Goal: Connect with others: Follow

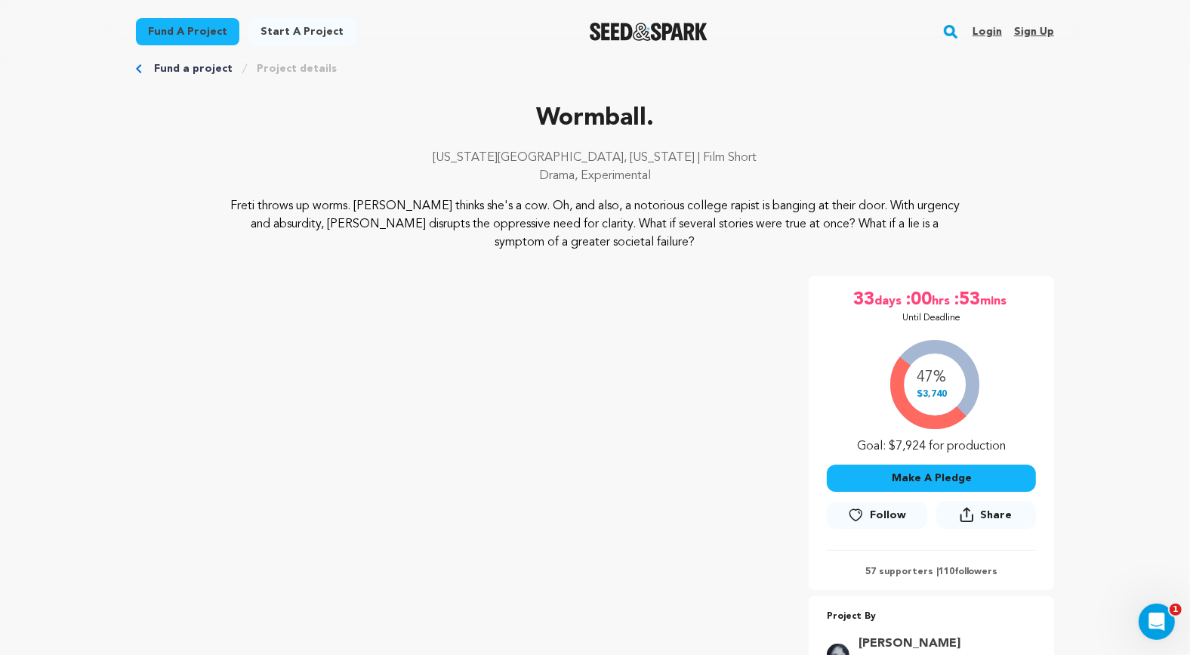
click at [876, 513] on span "Follow" at bounding box center [888, 514] width 36 height 15
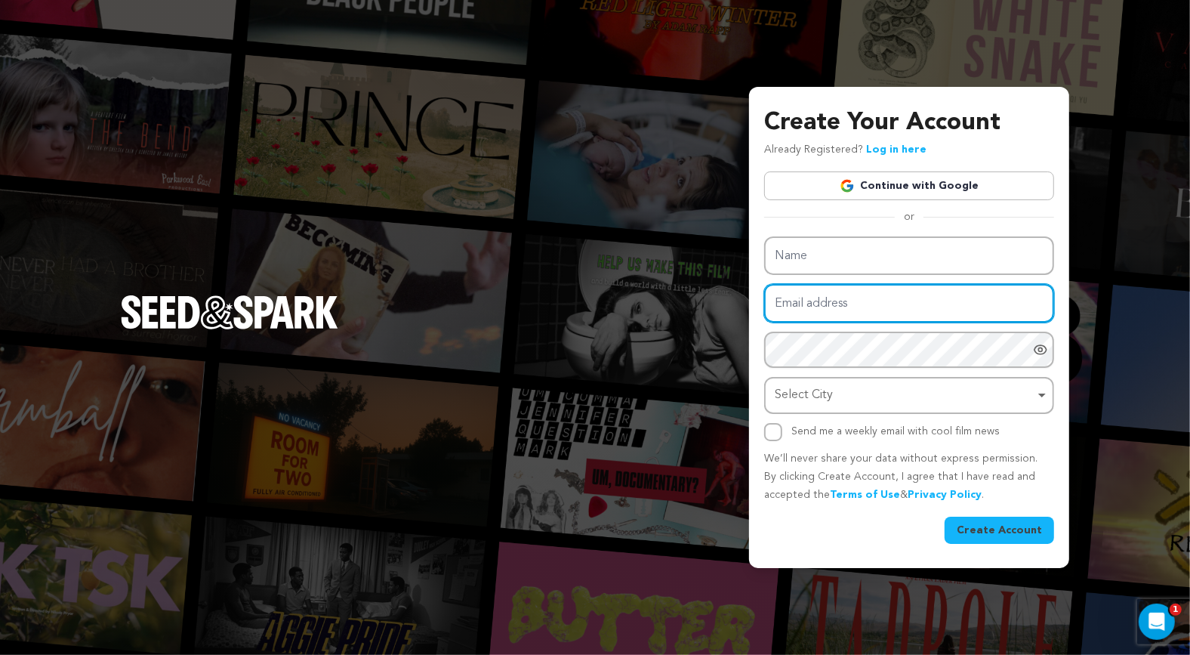
type input "hrproductions.studio@gmail.com"
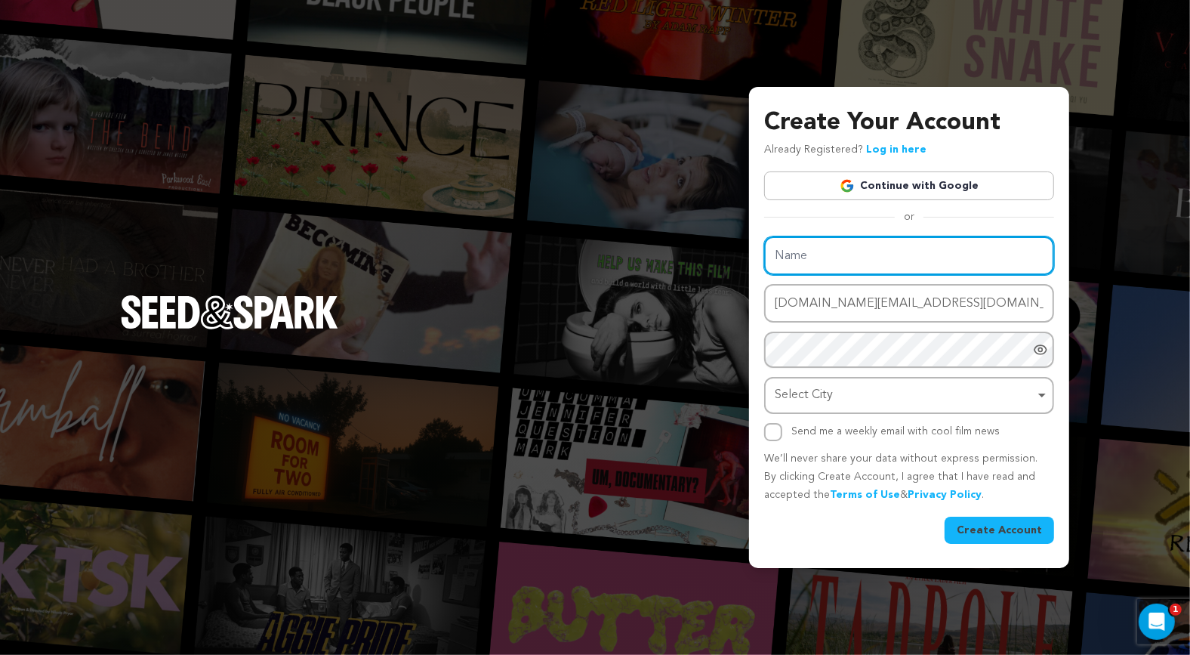
click at [859, 259] on div "Name Email address hrproductions.studio@gmail.com Password Password must have a…" at bounding box center [909, 338] width 290 height 205
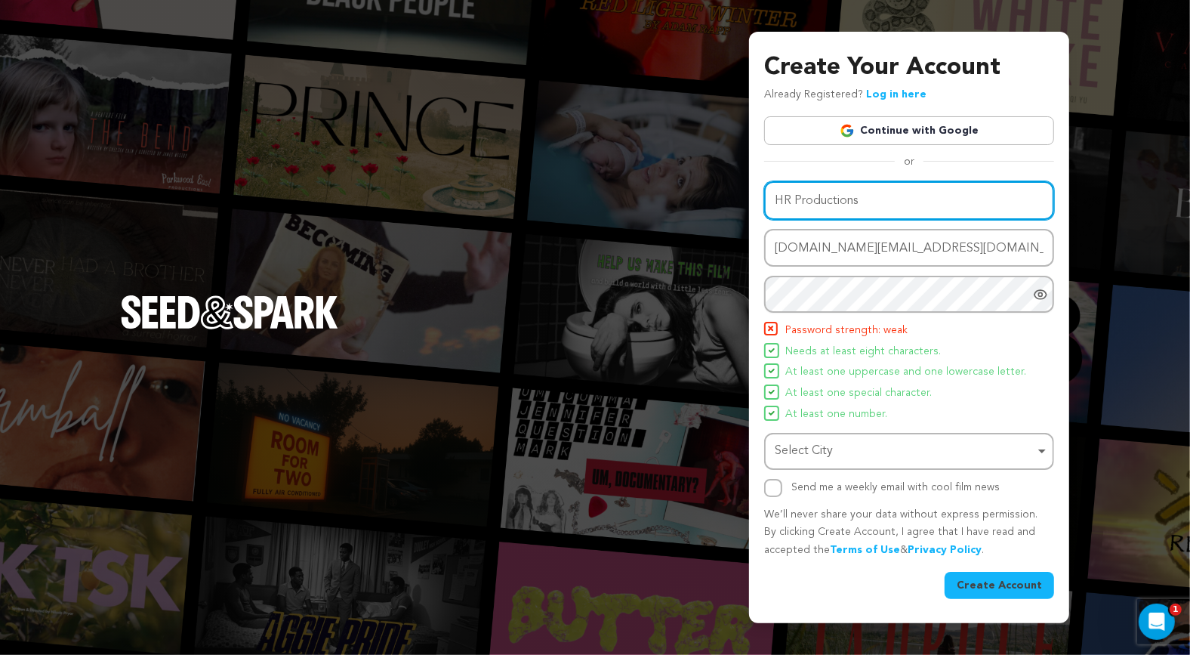
type input "HR Productions"
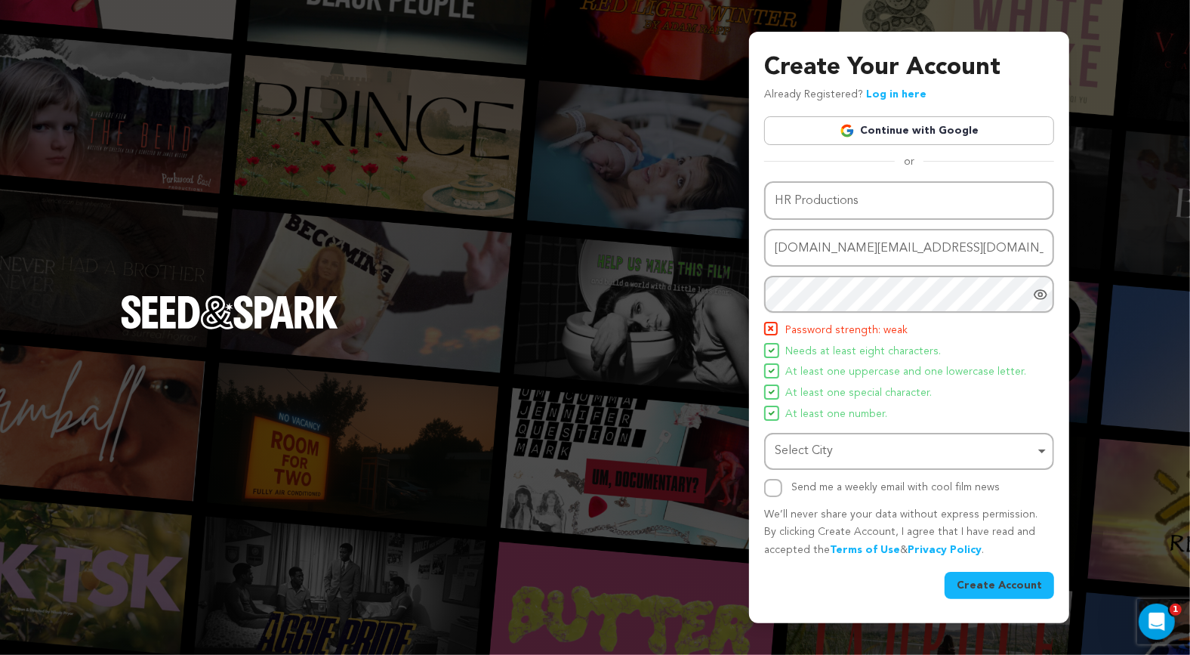
click at [885, 390] on span "At least one special character." at bounding box center [858, 393] width 146 height 18
click at [883, 129] on link "Continue with Google" at bounding box center [909, 130] width 290 height 29
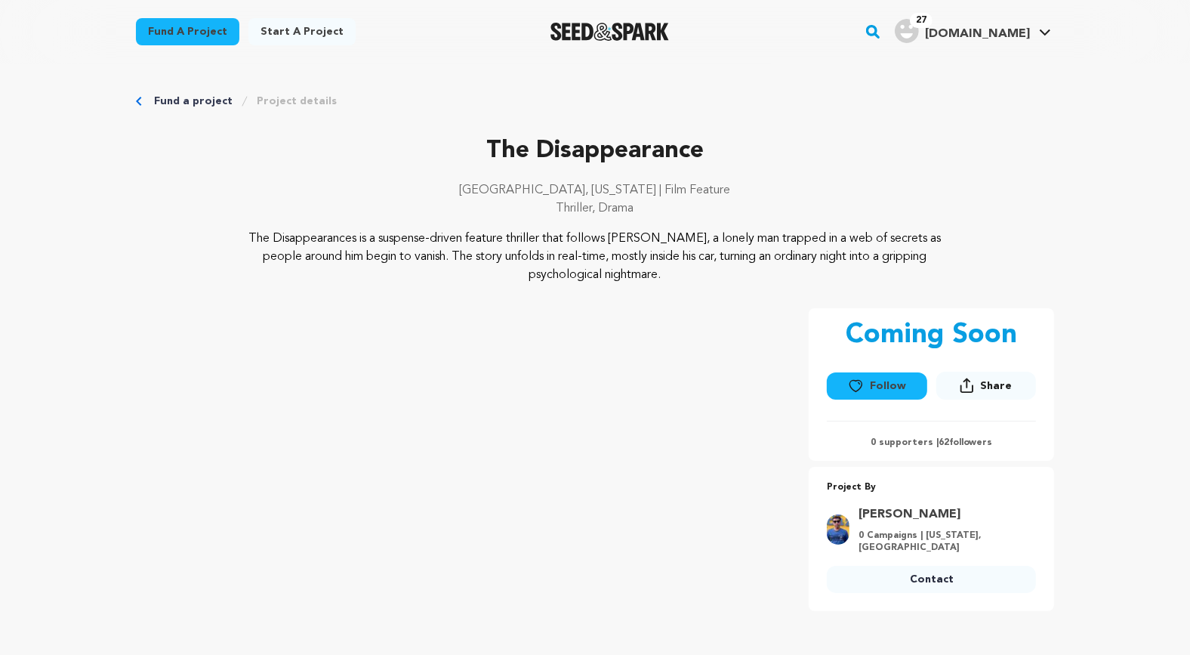
click at [868, 386] on button "Follow" at bounding box center [877, 385] width 100 height 27
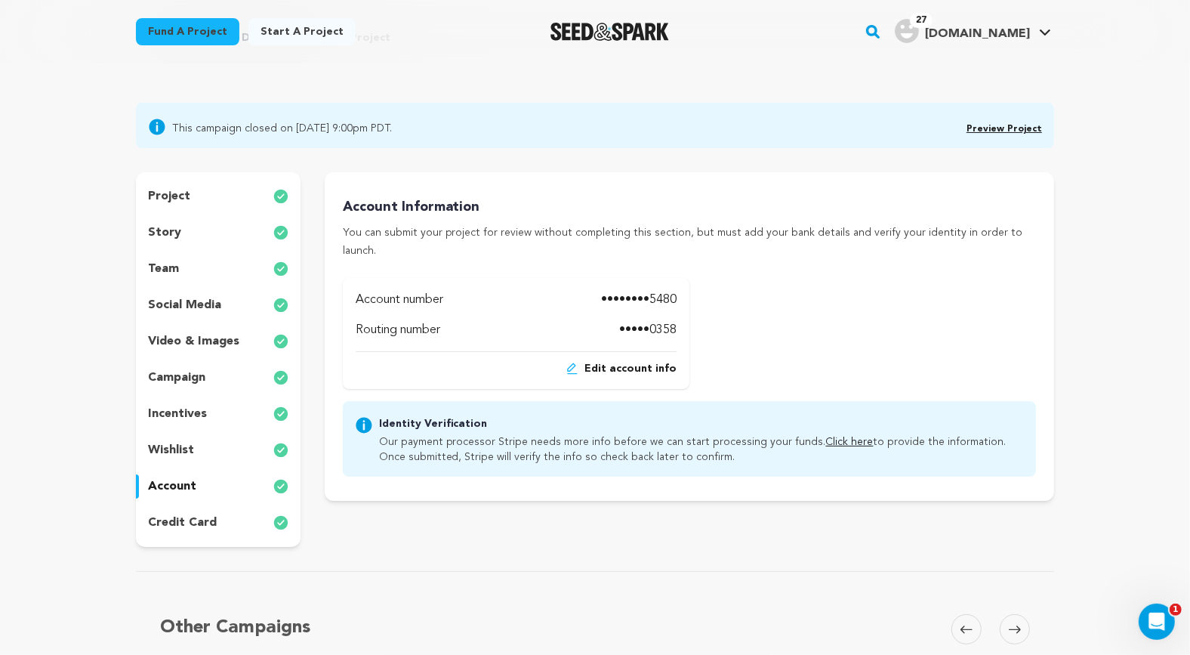
scroll to position [73, 0]
click at [834, 436] on link "Click here" at bounding box center [850, 441] width 48 height 11
